Goal: Information Seeking & Learning: Learn about a topic

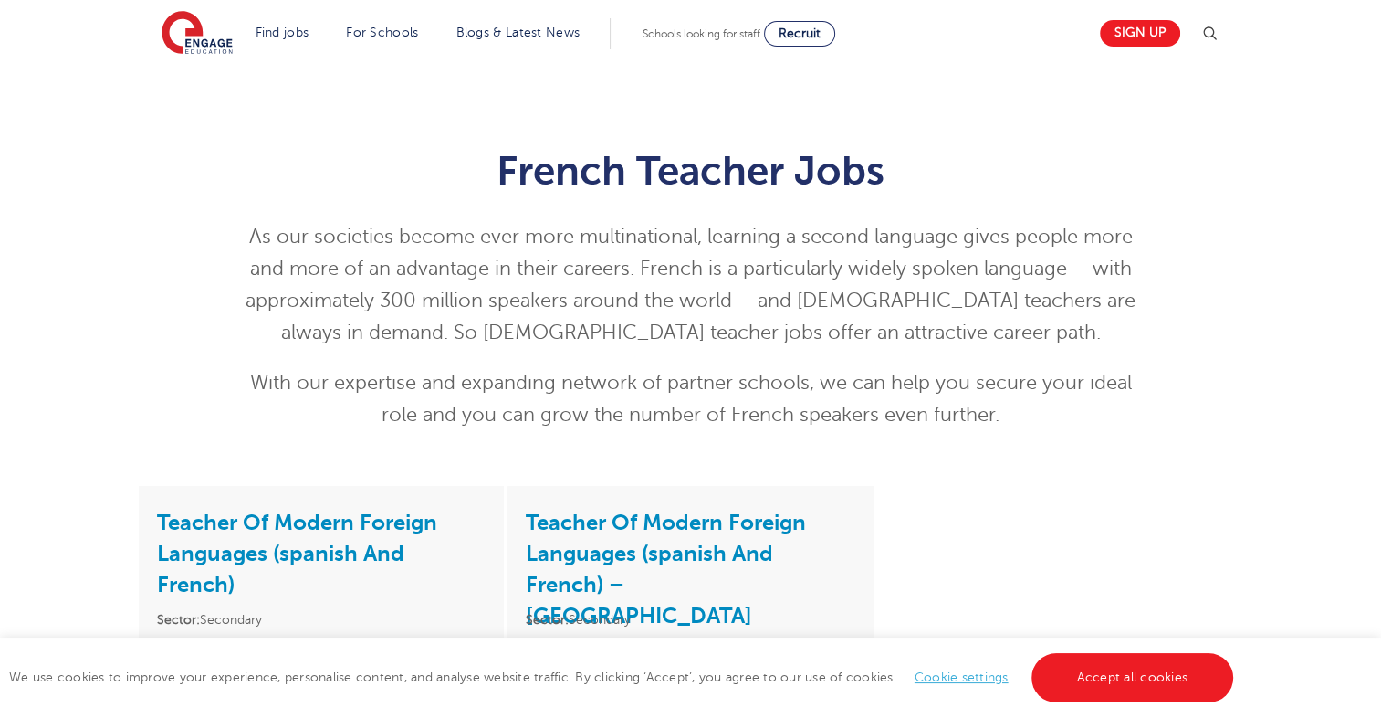
scroll to position [617, 0]
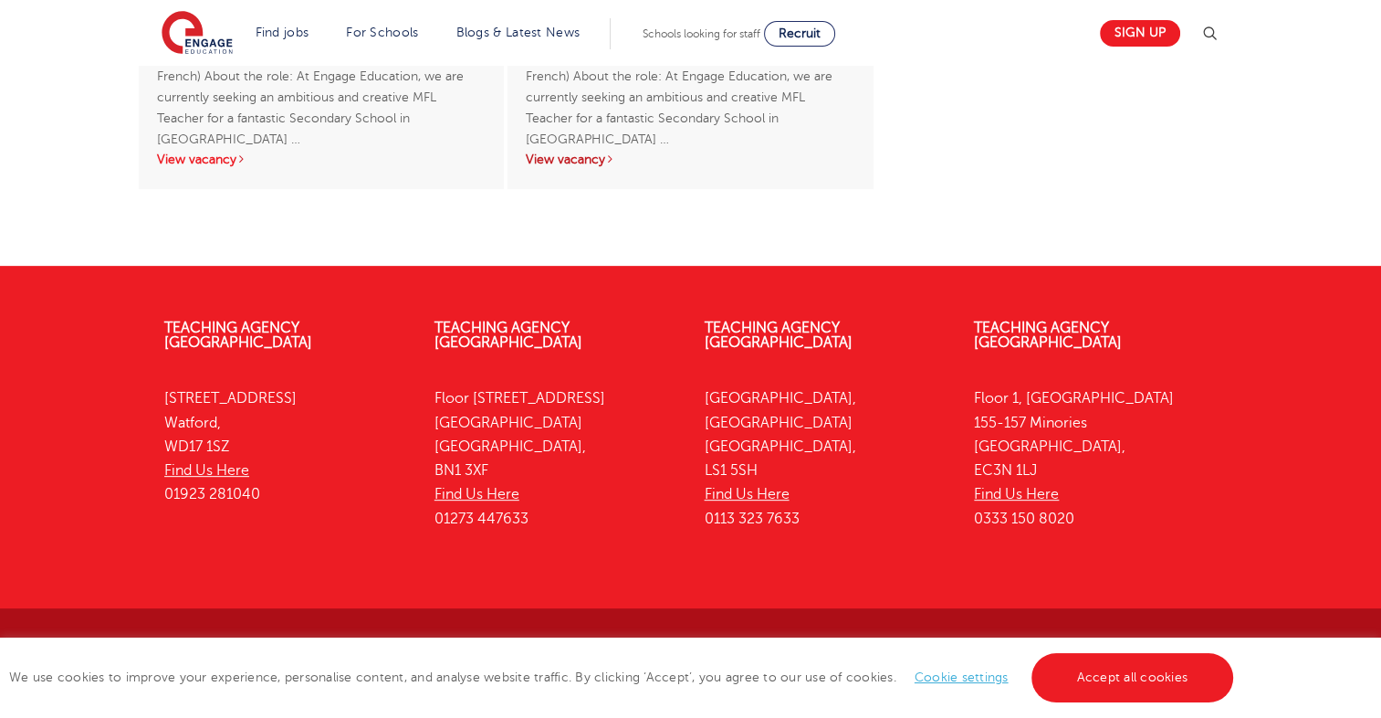
click at [587, 162] on link "View vacancy" at bounding box center [570, 159] width 89 height 14
click at [173, 155] on link "View vacancy" at bounding box center [201, 159] width 89 height 14
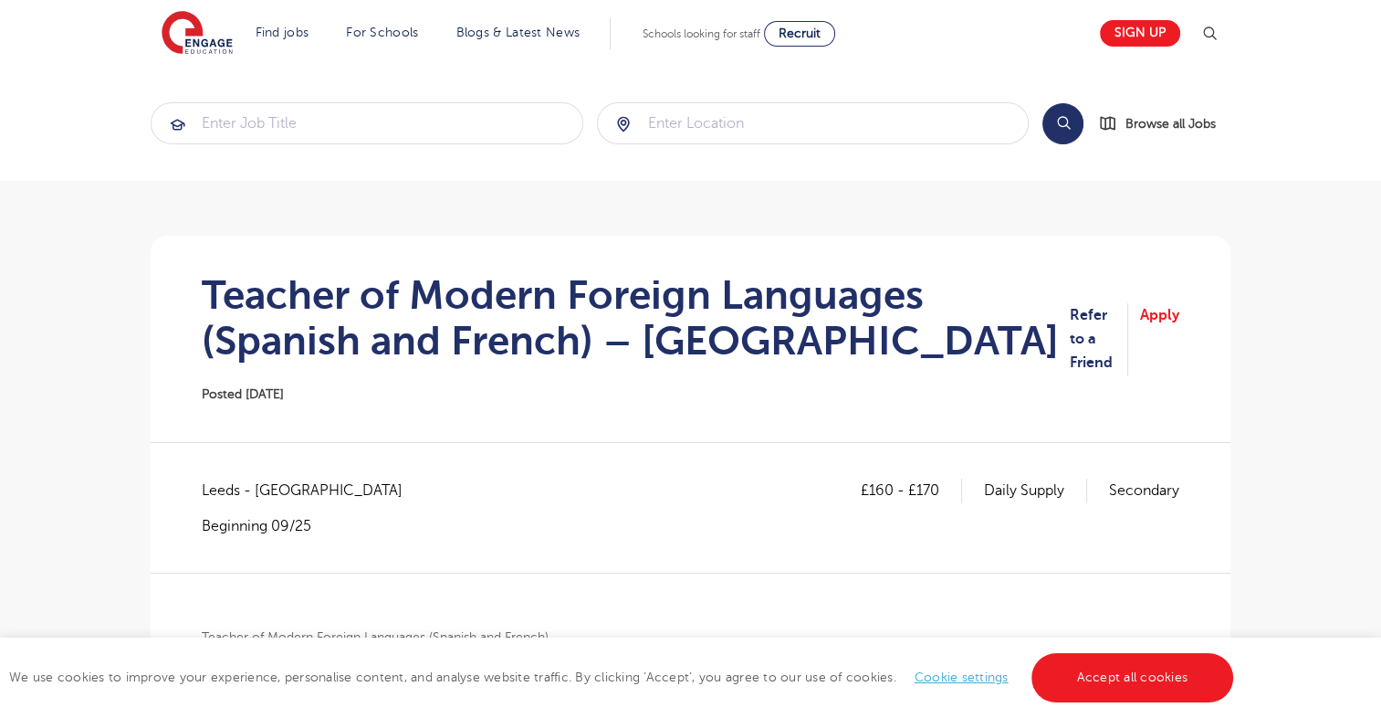
scroll to position [627, 0]
